Goal: Information Seeking & Learning: Learn about a topic

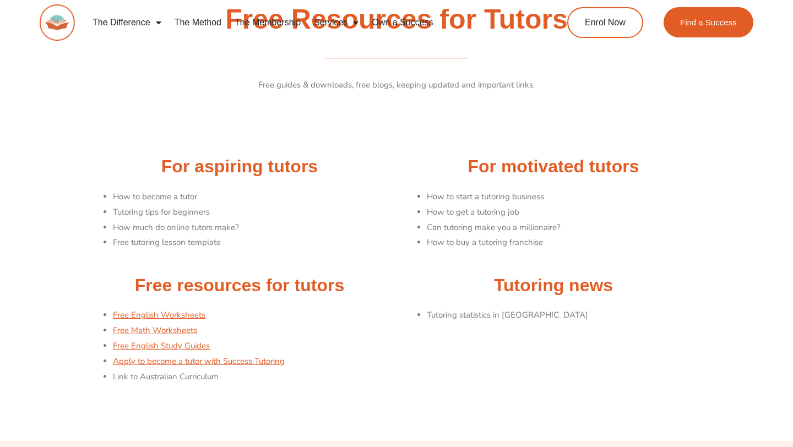
click at [148, 214] on li "Tutoring tips for beginners" at bounding box center [252, 212] width 278 height 15
click at [132, 209] on li "Tutoring tips for beginners" at bounding box center [252, 212] width 278 height 15
click at [469, 198] on li "How to start a tutoring business" at bounding box center [566, 196] width 278 height 15
click at [469, 214] on li "How to get a tutoring job" at bounding box center [566, 212] width 278 height 15
click at [469, 236] on li "How to buy a tutoring franchise" at bounding box center [566, 242] width 278 height 15
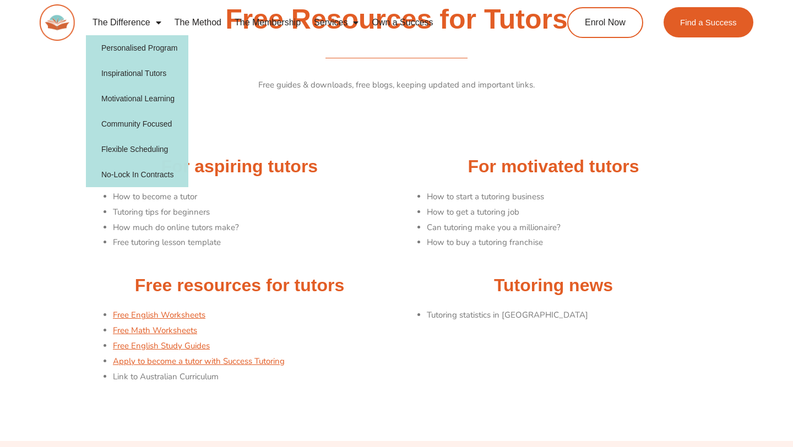
click at [258, 171] on h2 "For aspiring tutors" at bounding box center [239, 166] width 303 height 23
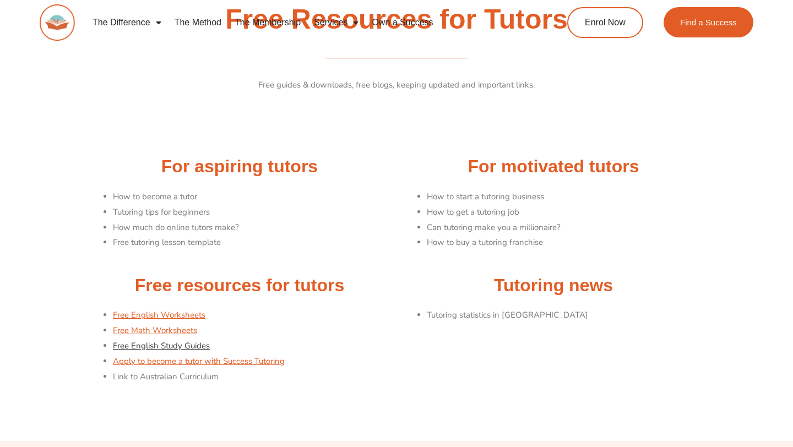
click at [133, 344] on link "Free English Study Guides" at bounding box center [161, 345] width 97 height 11
